Goal: Find specific page/section: Find specific page/section

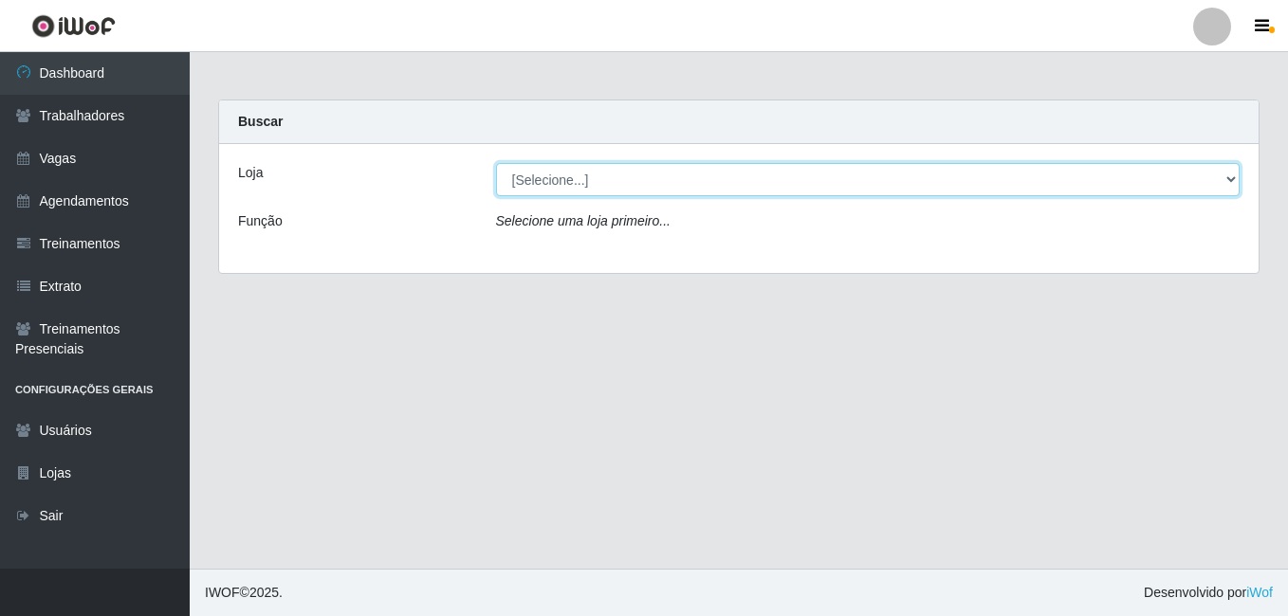
click at [605, 170] on select "[Selecione...] BL Importadora" at bounding box center [868, 179] width 744 height 33
select select "259"
click at [496, 163] on select "[Selecione...] BL Importadora" at bounding box center [868, 179] width 744 height 33
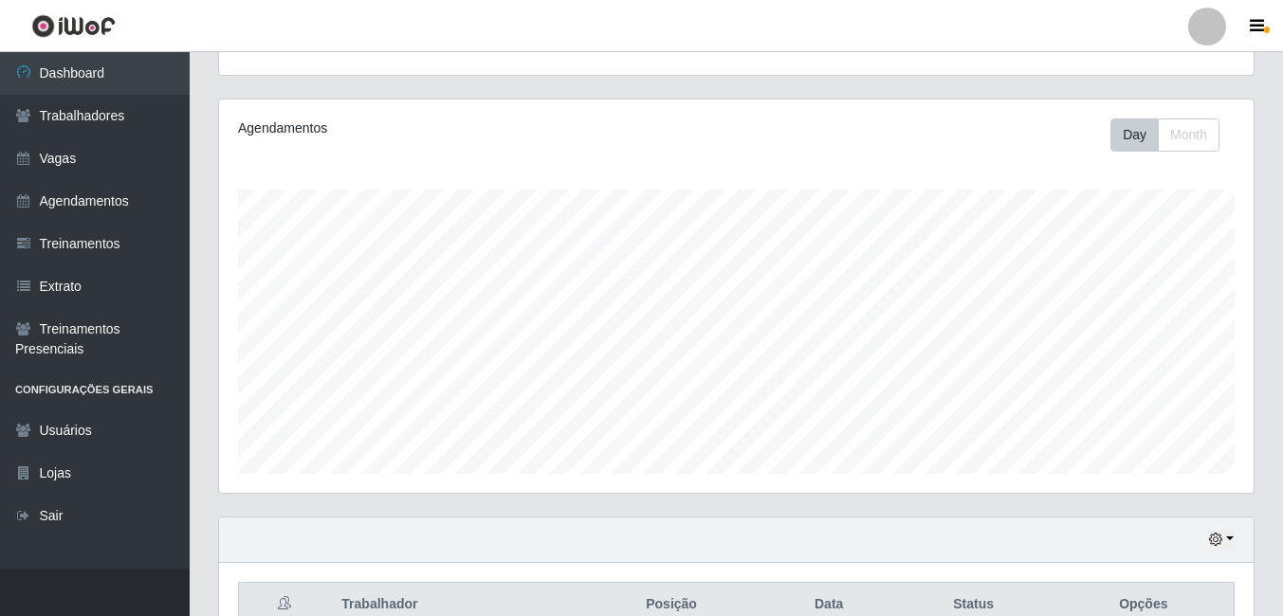
scroll to position [305, 0]
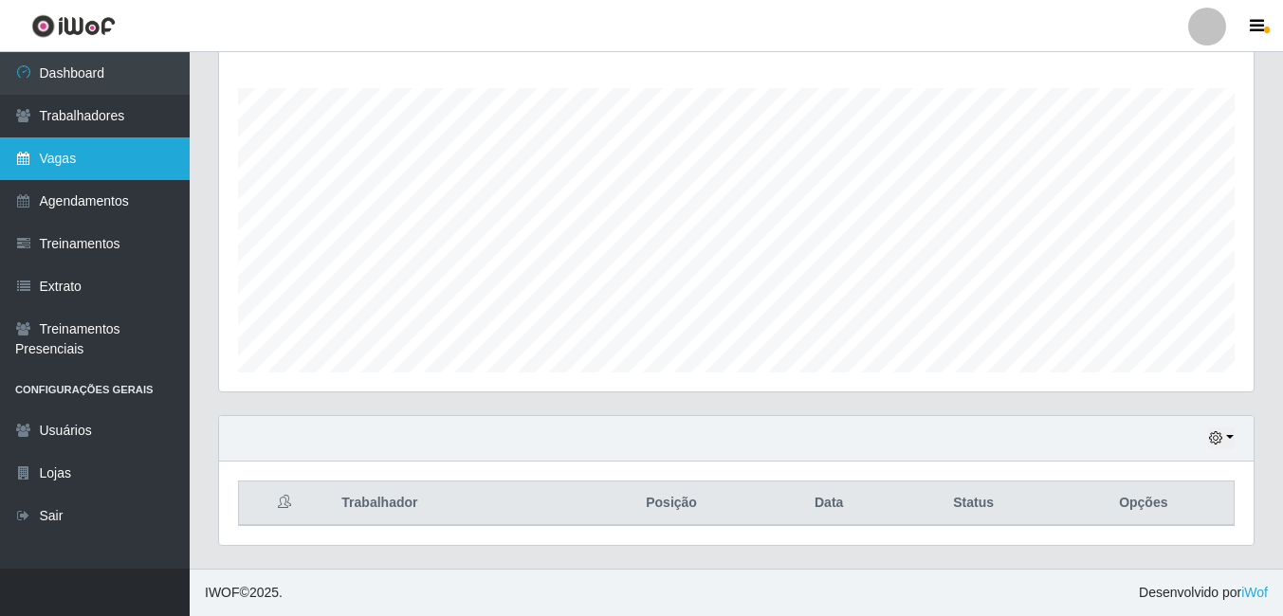
click at [69, 173] on link "Vagas" at bounding box center [95, 159] width 190 height 43
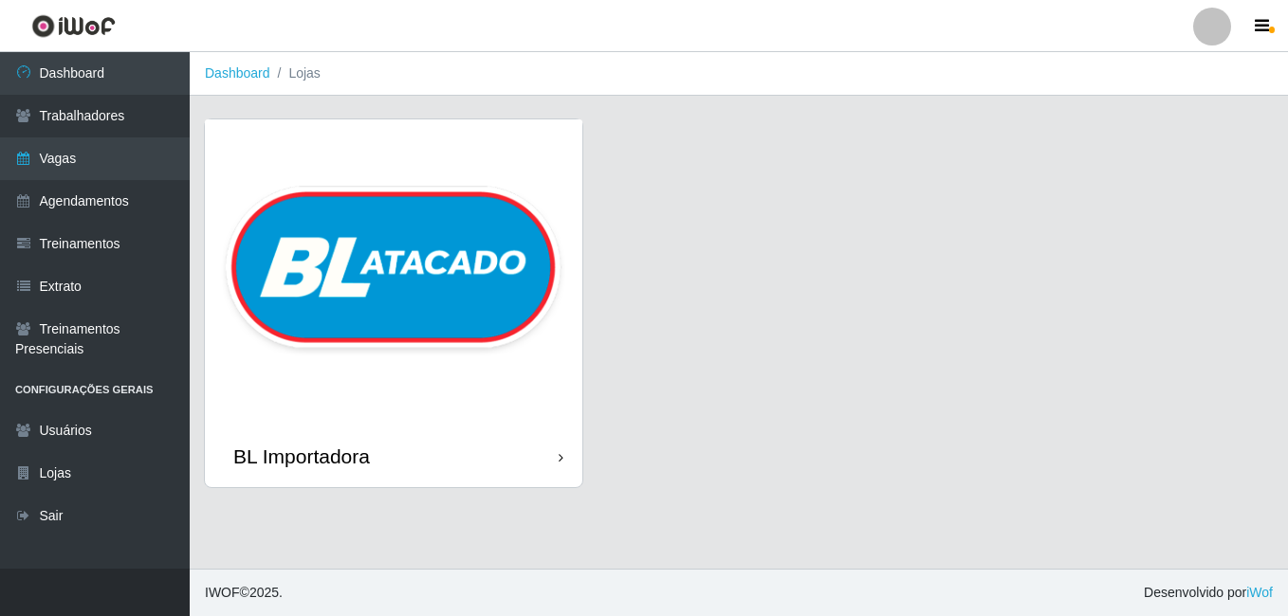
click at [303, 264] on img at bounding box center [393, 272] width 377 height 306
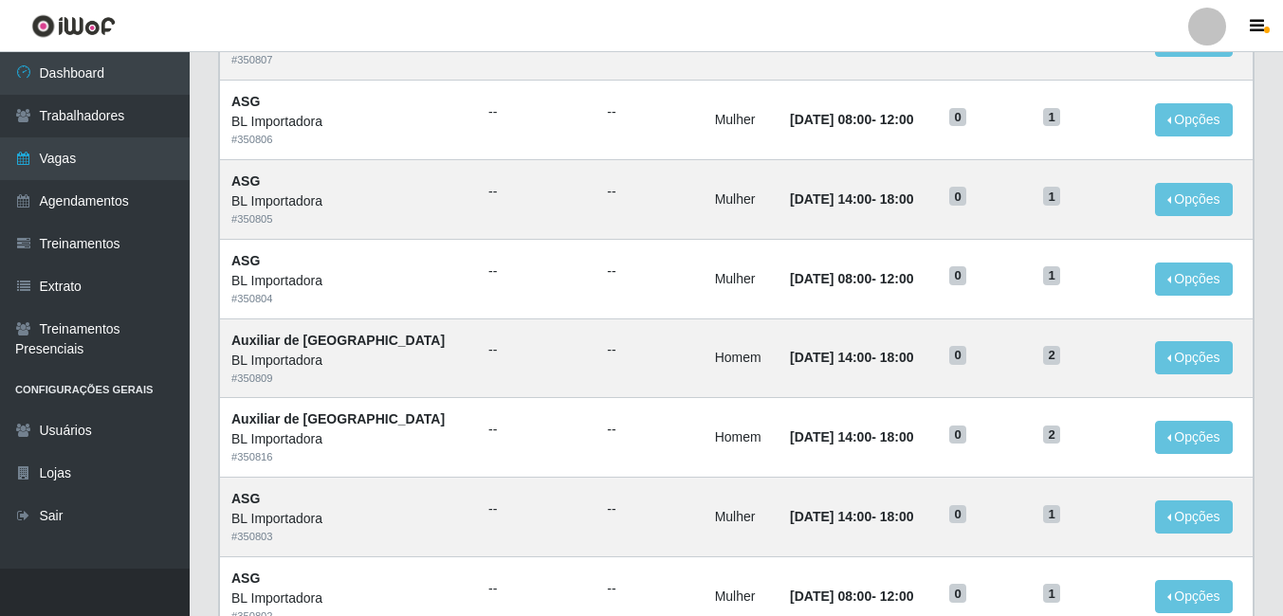
scroll to position [190, 0]
